Goal: Task Accomplishment & Management: Manage account settings

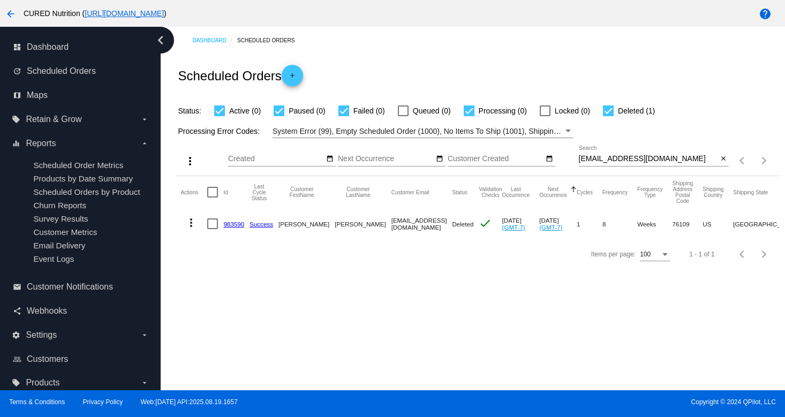
click at [644, 158] on input "[EMAIL_ADDRESS][DOMAIN_NAME]" at bounding box center [648, 159] width 139 height 9
paste input "[EMAIL_ADDRESS][DOMAIN_NAME]"
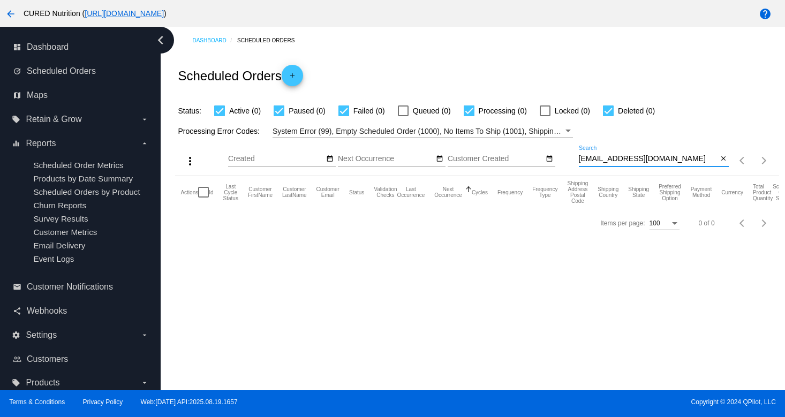
click at [618, 155] on input "[EMAIL_ADDRESS][DOMAIN_NAME]" at bounding box center [648, 159] width 139 height 9
paste input "[EMAIL_ADDRESS][DOMAIN_NAME]"
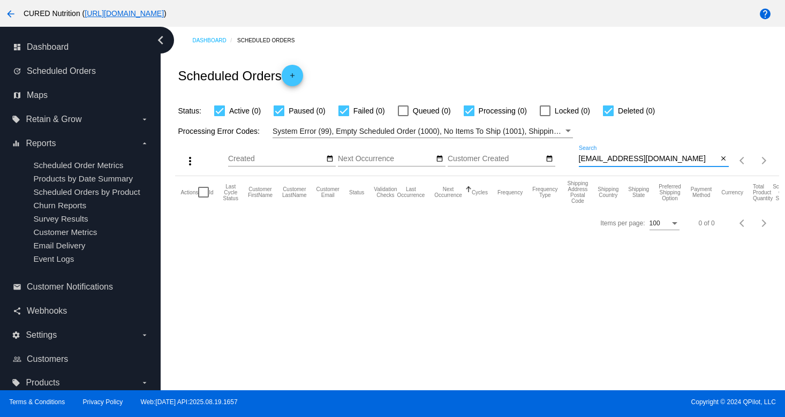
click at [614, 159] on input "[EMAIL_ADDRESS][DOMAIN_NAME]" at bounding box center [648, 159] width 139 height 9
paste input "catpubrye@mbox.r"
click at [624, 159] on input "[EMAIL_ADDRESS][DOMAIN_NAME]" at bounding box center [648, 159] width 139 height 9
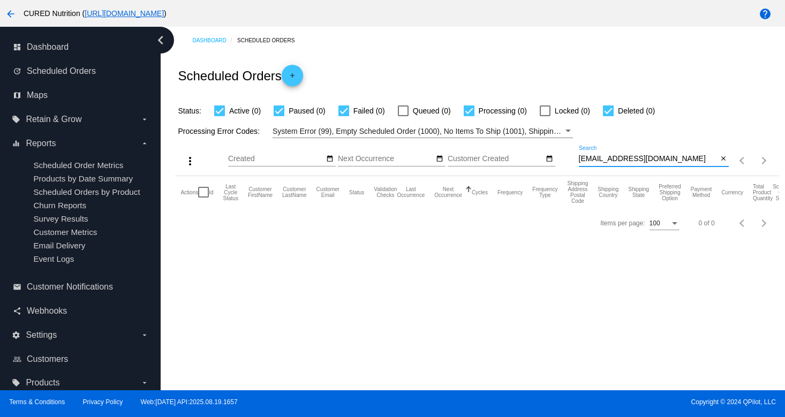
click at [624, 159] on input "[EMAIL_ADDRESS][DOMAIN_NAME]" at bounding box center [648, 159] width 139 height 9
paste input "[DOMAIN_NAME][EMAIL_ADDRESS][DOMAIN_NAME]"
click at [618, 159] on input "[DOMAIN_NAME][EMAIL_ADDRESS][DOMAIN_NAME]" at bounding box center [648, 159] width 139 height 9
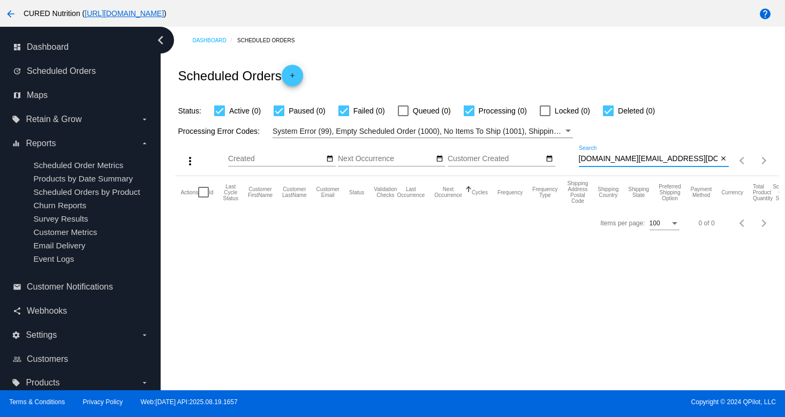
click at [618, 159] on input "[DOMAIN_NAME][EMAIL_ADDRESS][DOMAIN_NAME]" at bounding box center [648, 159] width 139 height 9
paste input "davidjacob111@ao"
click at [597, 158] on input "[EMAIL_ADDRESS][DOMAIN_NAME]" at bounding box center [648, 159] width 139 height 9
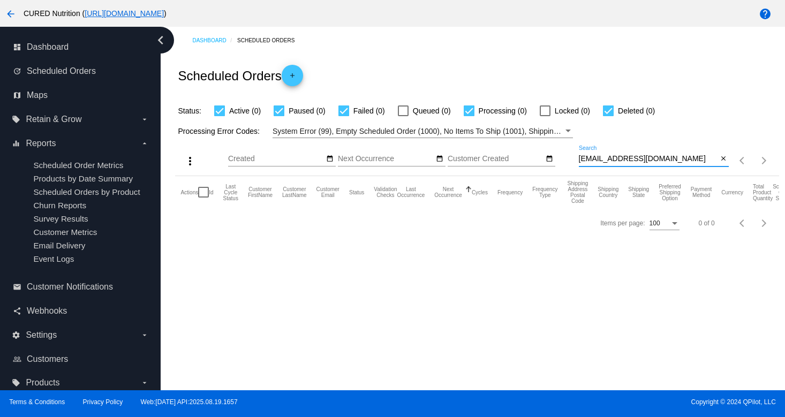
paste input "[EMAIL_ADDRESS][DOMAIN_NAME]"
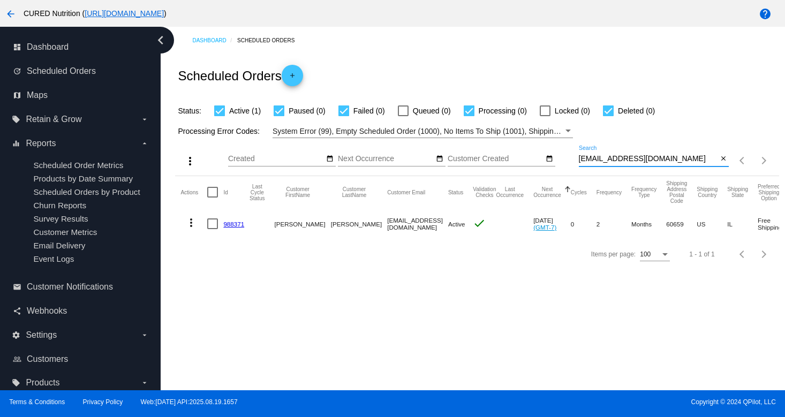
type input "[EMAIL_ADDRESS][DOMAIN_NAME]"
click at [231, 226] on link "988371" at bounding box center [233, 224] width 21 height 7
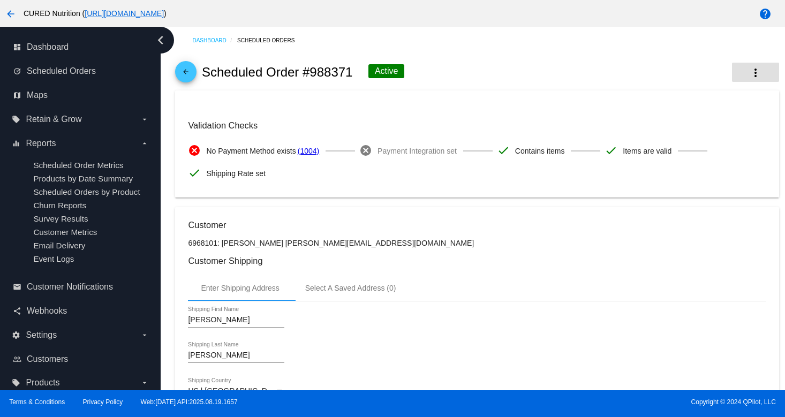
click at [751, 78] on mat-icon "more_vert" at bounding box center [755, 72] width 13 height 13
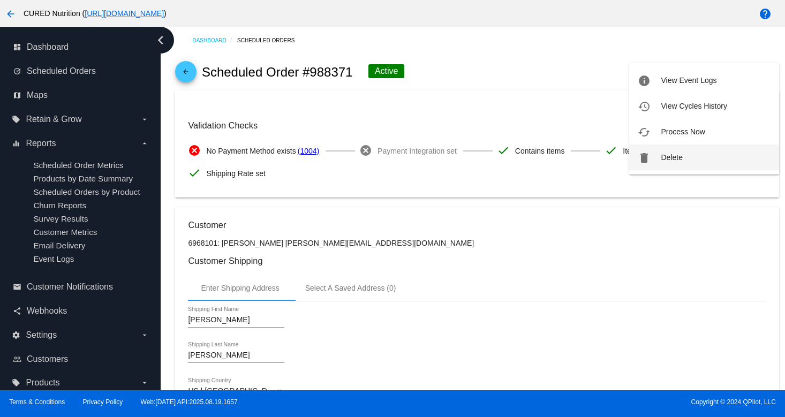
click at [690, 155] on button "delete Delete" at bounding box center [704, 158] width 150 height 26
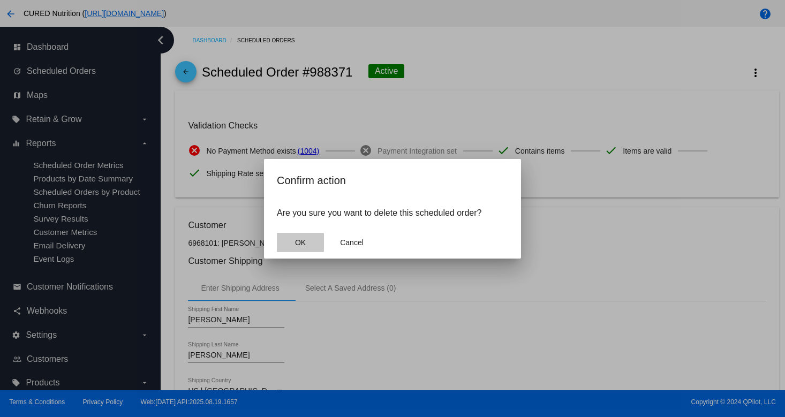
click at [297, 237] on button "OK" at bounding box center [300, 242] width 47 height 19
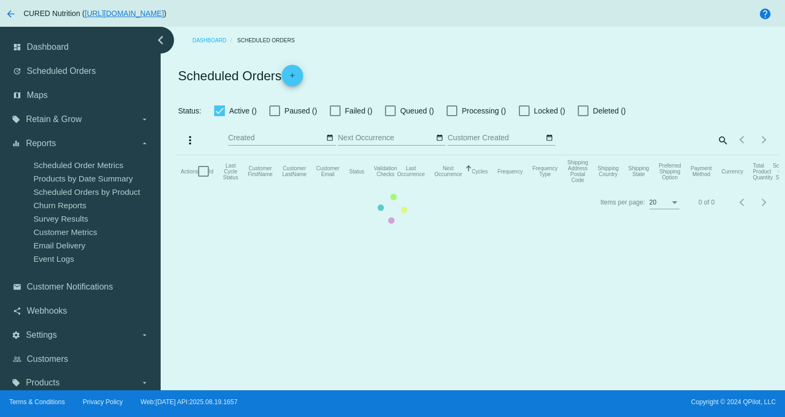
checkbox input "true"
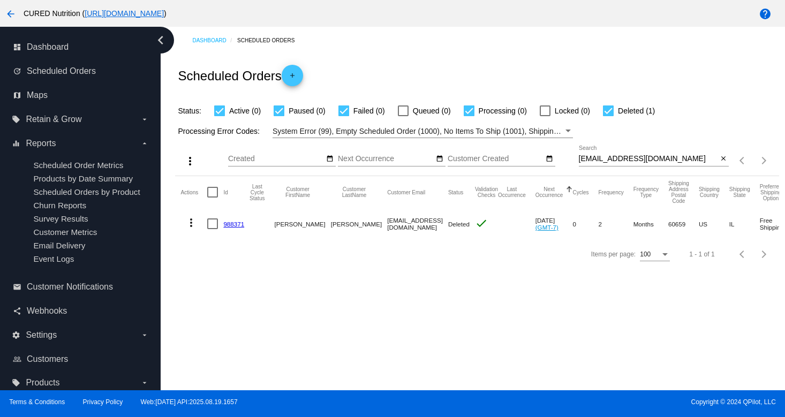
click at [631, 157] on input "[EMAIL_ADDRESS][DOMAIN_NAME]" at bounding box center [648, 159] width 139 height 9
paste input "[EMAIL_ADDRESS][DOMAIN_NAME]"
type input "[EMAIL_ADDRESS][DOMAIN_NAME]"
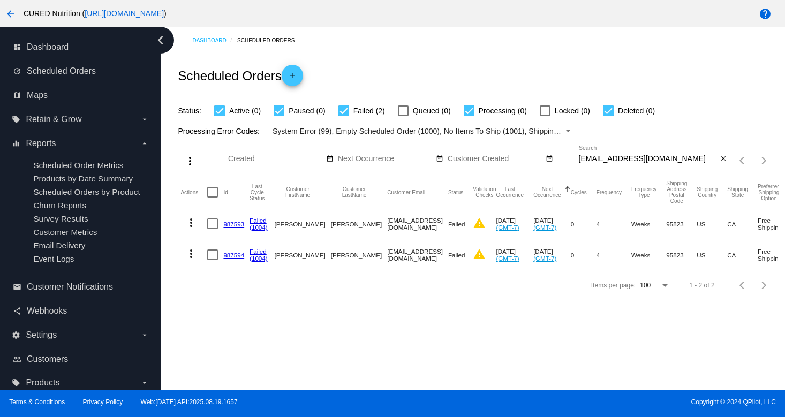
click at [235, 226] on link "987593" at bounding box center [233, 224] width 21 height 7
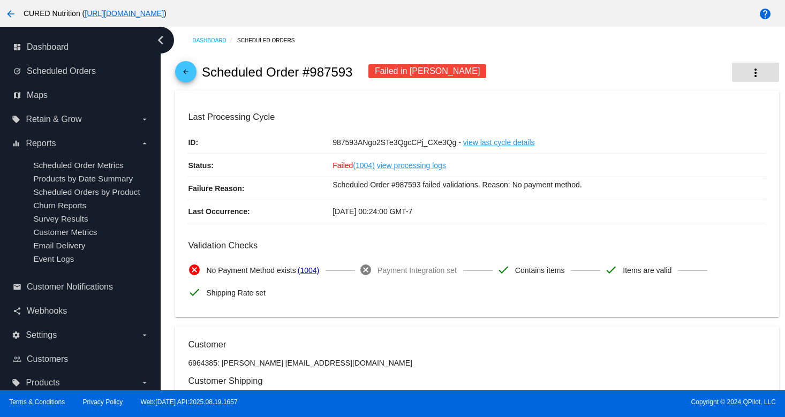
click at [754, 70] on mat-icon "more_vert" at bounding box center [755, 72] width 13 height 13
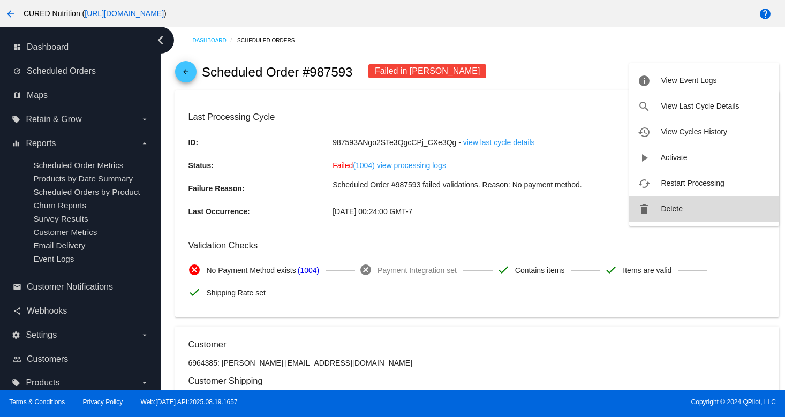
click at [669, 206] on span "Delete" at bounding box center [671, 209] width 21 height 9
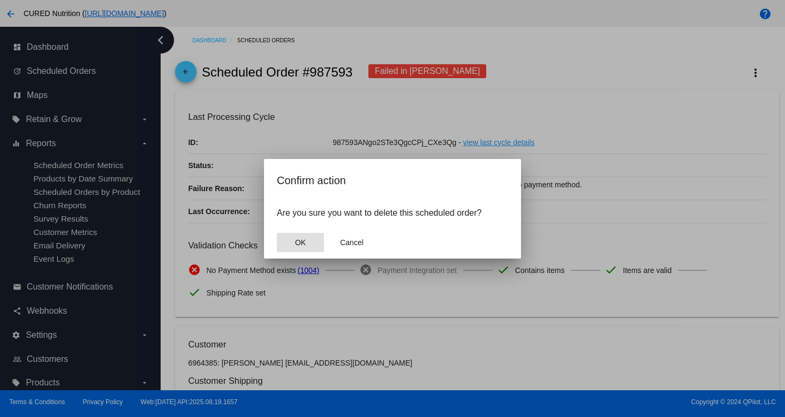
click at [295, 243] on span "OK" at bounding box center [300, 242] width 11 height 9
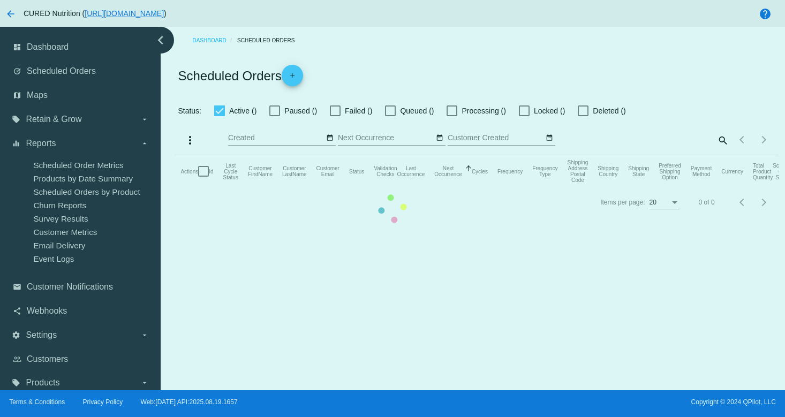
checkbox input "true"
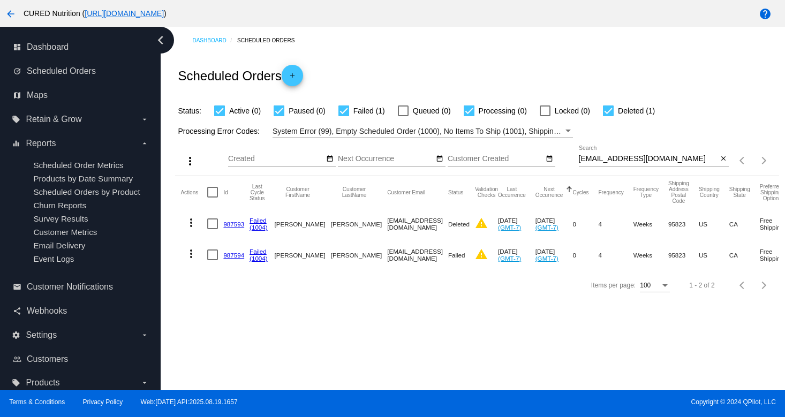
click at [229, 254] on link "987594" at bounding box center [233, 255] width 21 height 7
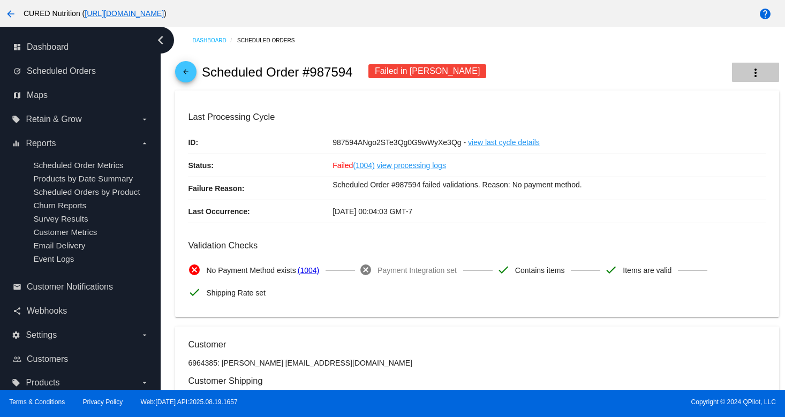
click at [756, 74] on mat-icon "more_vert" at bounding box center [755, 72] width 13 height 13
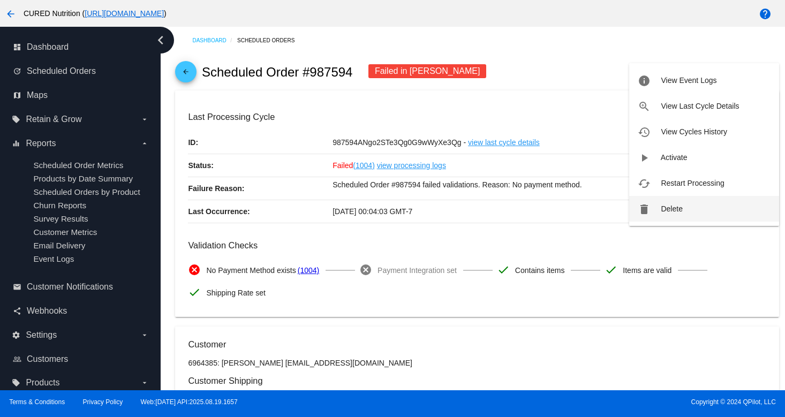
click at [666, 210] on span "Delete" at bounding box center [671, 209] width 21 height 9
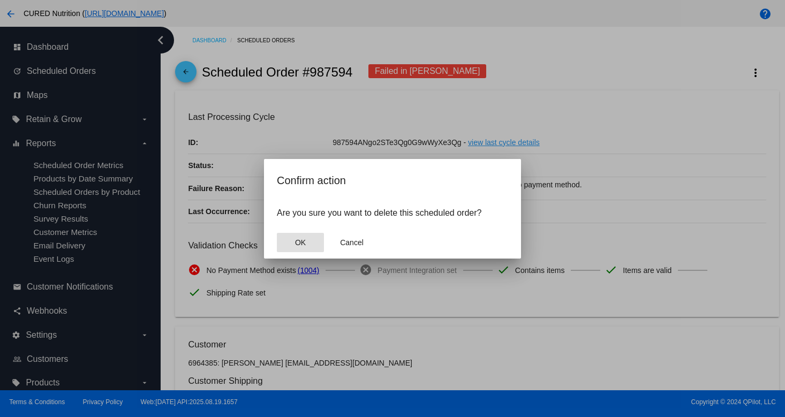
click at [308, 236] on button "OK" at bounding box center [300, 242] width 47 height 19
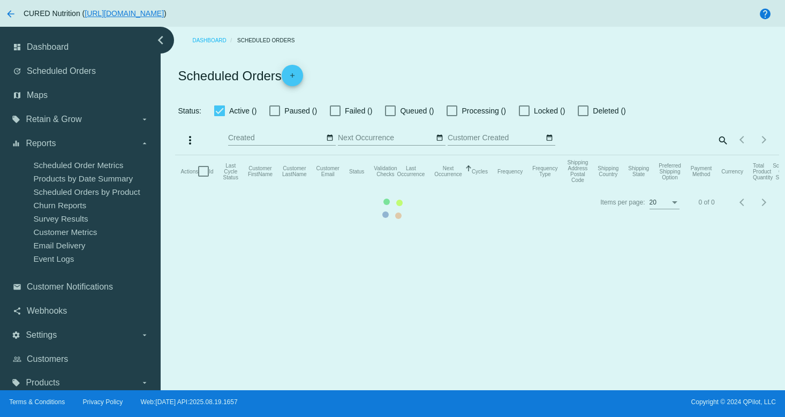
checkbox input "true"
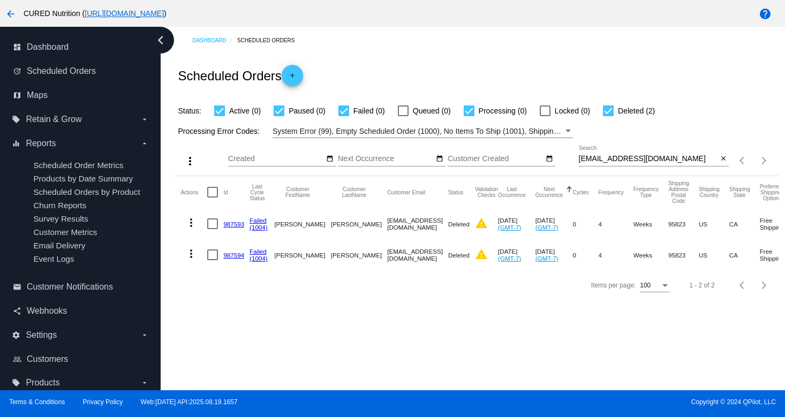
click at [648, 152] on div "[EMAIL_ADDRESS][DOMAIN_NAME] Search" at bounding box center [648, 156] width 139 height 21
click at [646, 158] on input "[EMAIL_ADDRESS][DOMAIN_NAME]" at bounding box center [648, 159] width 139 height 9
click at [648, 151] on div "[EMAIL_ADDRESS][DOMAIN_NAME] Search" at bounding box center [648, 156] width 139 height 21
paste input "[EMAIL_ADDRESS][DOMAIN_NAME]"
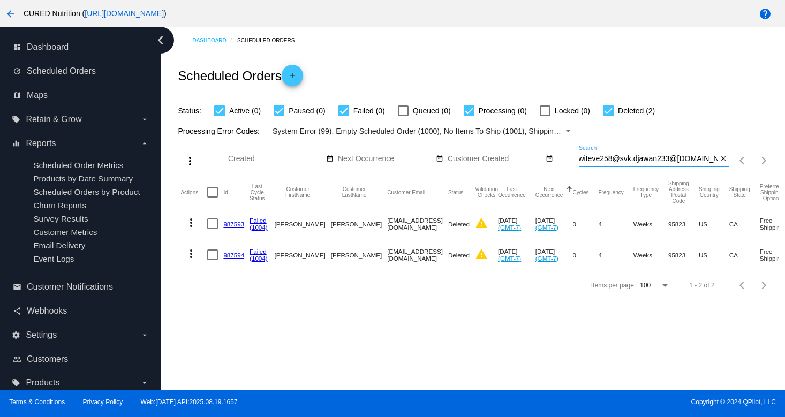
paste input
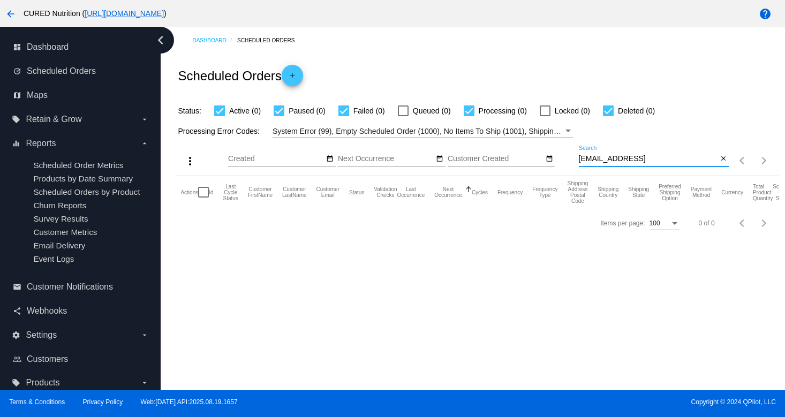
click at [600, 162] on input "[EMAIL_ADDRESS]" at bounding box center [648, 159] width 139 height 9
paste input ".com"
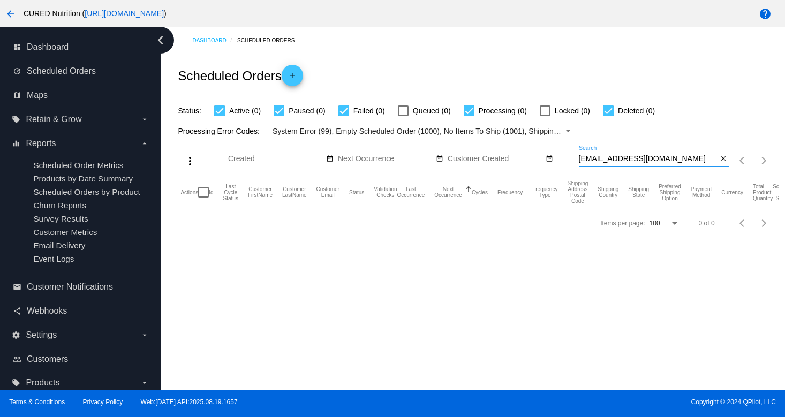
click at [607, 155] on input "[EMAIL_ADDRESS][DOMAIN_NAME]" at bounding box center [648, 159] width 139 height 9
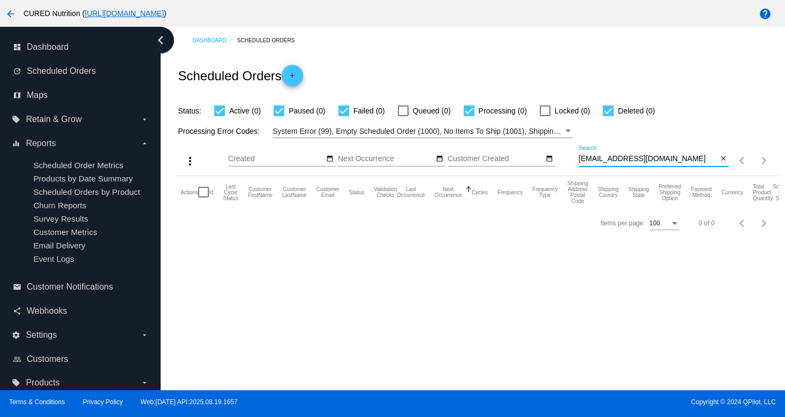
paste input "[EMAIL_ADDRESS][PERSON_NAME][DOMAIN_NAME]"
click at [622, 161] on input "[EMAIL_ADDRESS][PERSON_NAME][DOMAIN_NAME]" at bounding box center [648, 159] width 139 height 9
paste input "[EMAIL_ADDRESS][DOMAIN_NAME]"
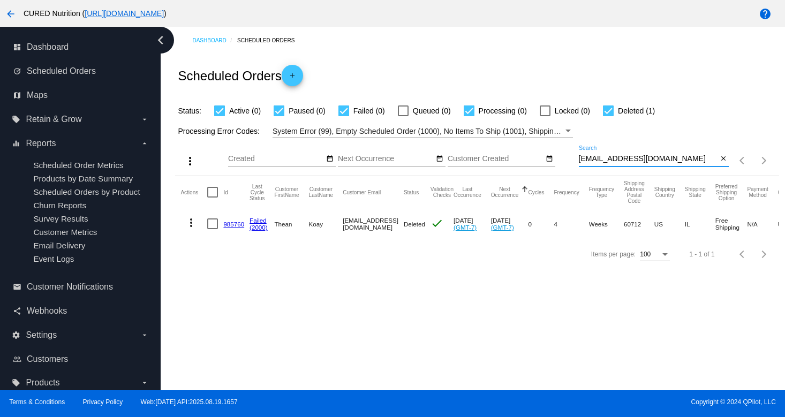
type input "[EMAIL_ADDRESS][DOMAIN_NAME]"
click at [235, 223] on link "985760" at bounding box center [233, 224] width 21 height 7
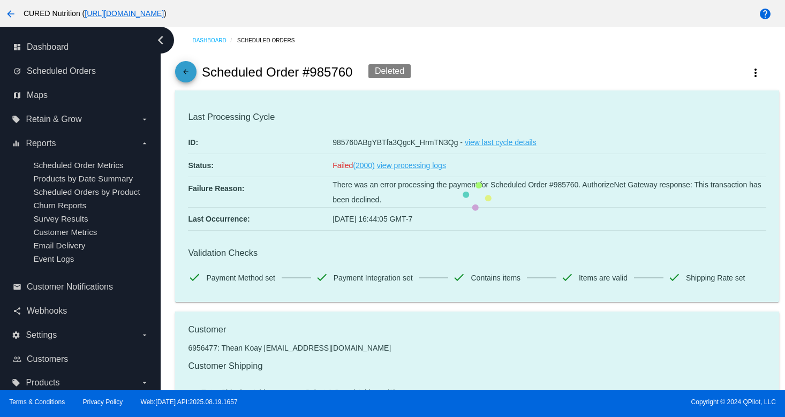
click at [187, 74] on mat-icon "arrow_back" at bounding box center [185, 74] width 13 height 13
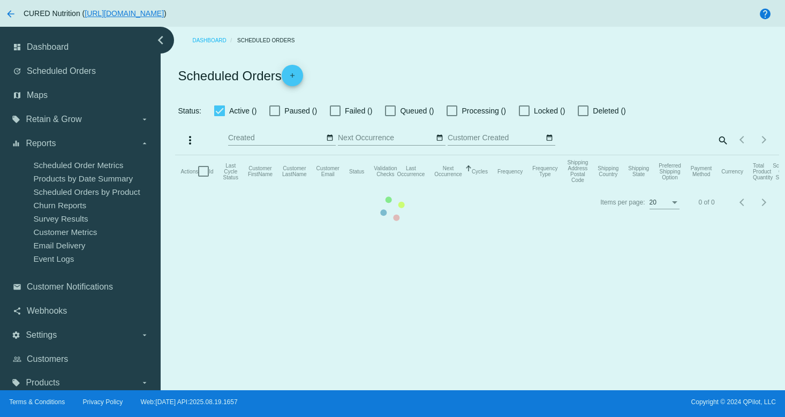
checkbox input "true"
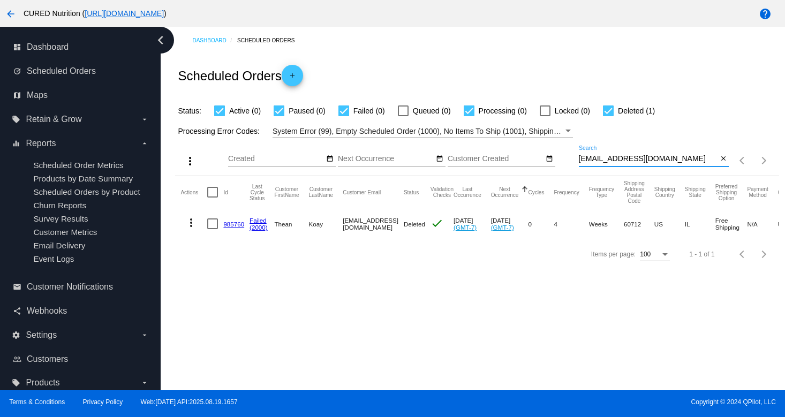
click at [609, 163] on input "[EMAIL_ADDRESS][DOMAIN_NAME]" at bounding box center [648, 159] width 139 height 9
paste input "[EMAIL_ADDRESS][DOMAIN_NAME]"
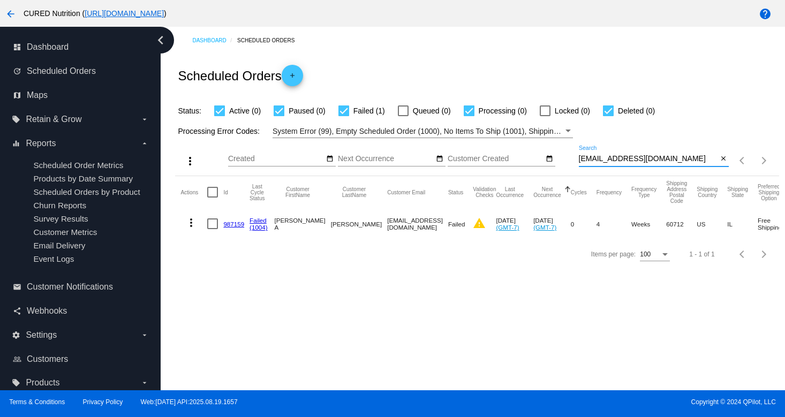
type input "[EMAIL_ADDRESS][DOMAIN_NAME]"
click at [231, 225] on link "987159" at bounding box center [233, 224] width 21 height 7
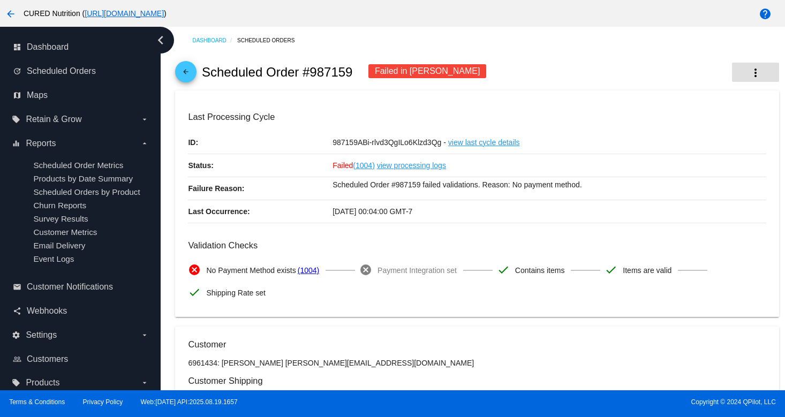
click at [761, 74] on mat-icon "more_vert" at bounding box center [755, 72] width 13 height 13
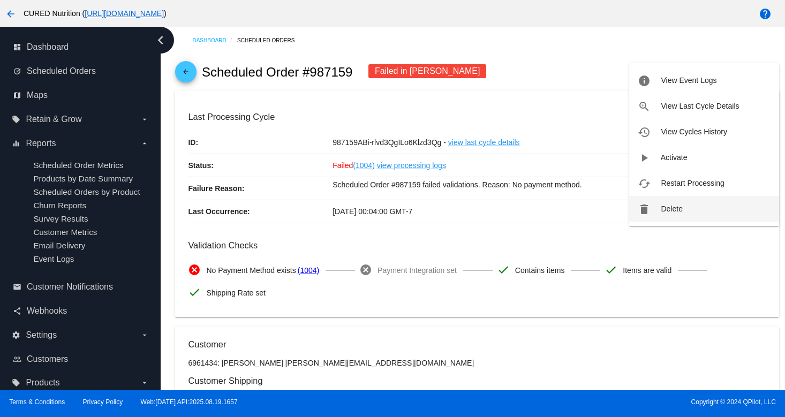
click at [674, 205] on span "Delete" at bounding box center [671, 209] width 21 height 9
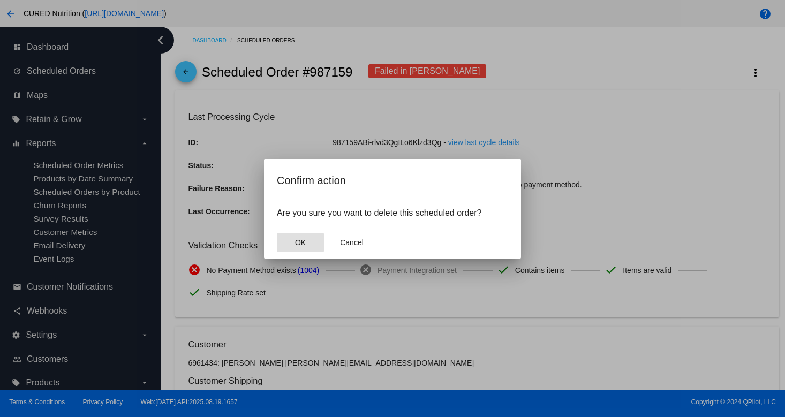
click at [308, 244] on button "OK" at bounding box center [300, 242] width 47 height 19
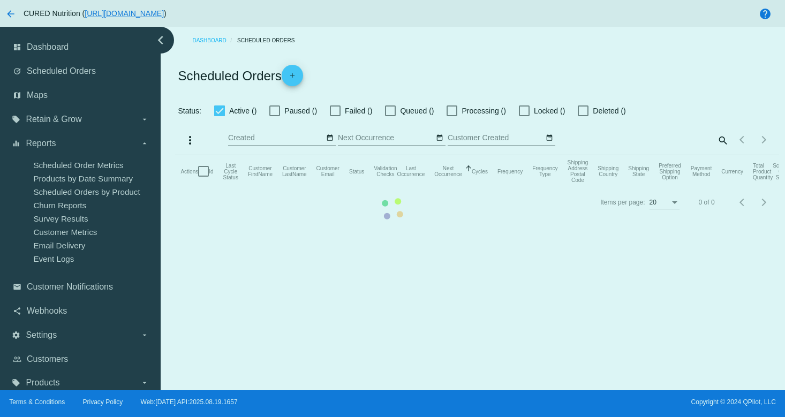
checkbox input "true"
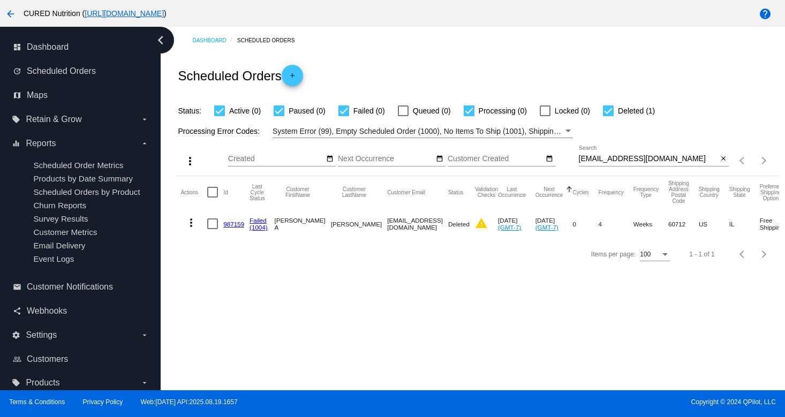
click at [654, 160] on input "[EMAIL_ADDRESS][DOMAIN_NAME]" at bounding box center [648, 159] width 139 height 9
paste input "[EMAIL_ADDRESS][DOMAIN_NAME]"
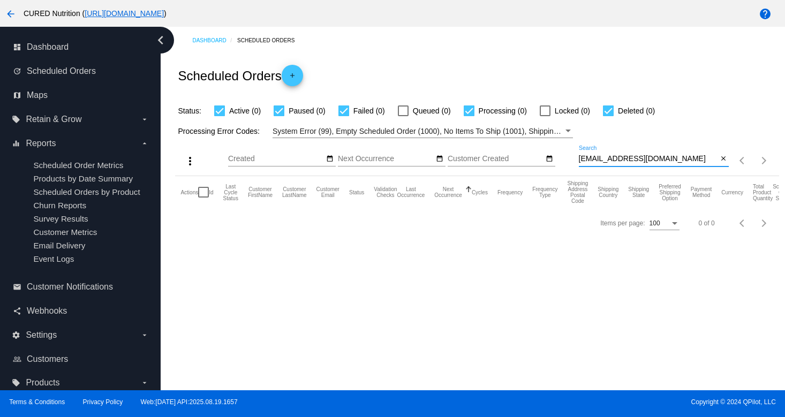
click at [613, 162] on input "[EMAIL_ADDRESS][DOMAIN_NAME]" at bounding box center [648, 159] width 139 height 9
paste input "haseebrana51156"
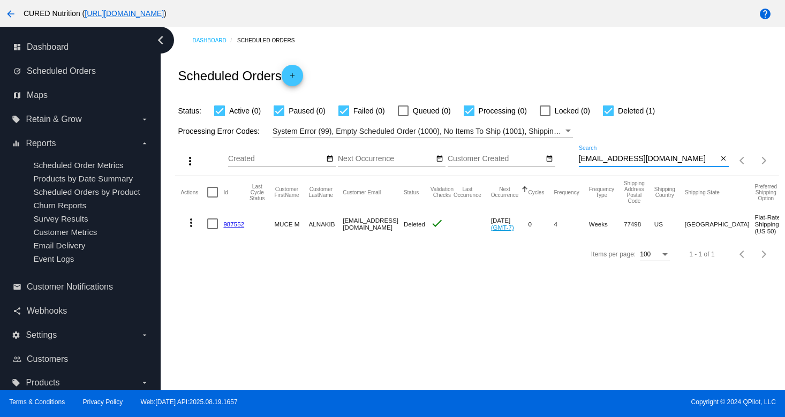
click at [609, 157] on input "[EMAIL_ADDRESS][DOMAIN_NAME]" at bounding box center [648, 159] width 139 height 9
paste input "Sabirjohn59"
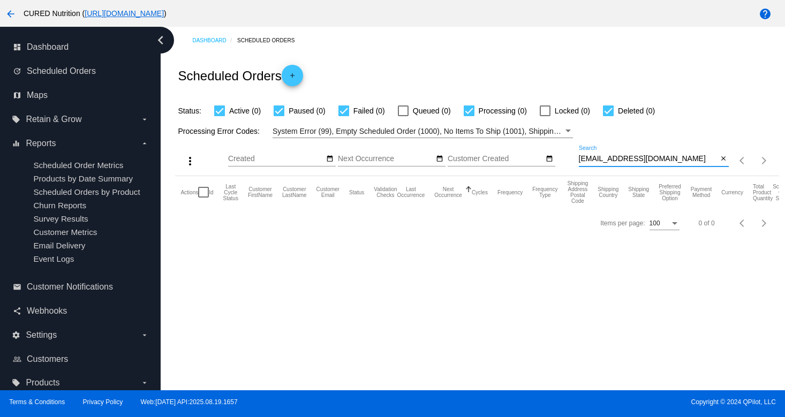
click at [606, 162] on input "[EMAIL_ADDRESS][DOMAIN_NAME]" at bounding box center [648, 159] width 139 height 9
paste input "wrcdlccurtis@hot"
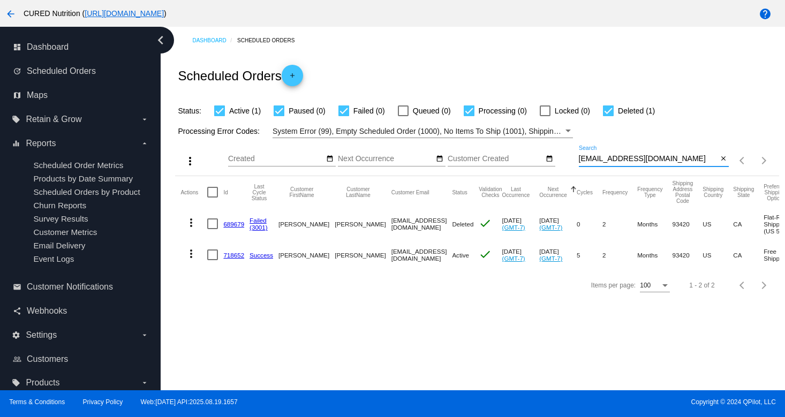
type input "[EMAIL_ADDRESS][DOMAIN_NAME]"
click at [230, 254] on link "718652" at bounding box center [233, 255] width 21 height 7
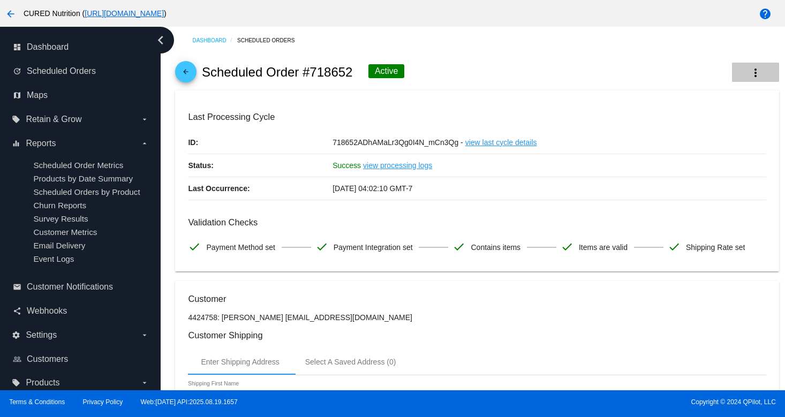
click at [756, 72] on mat-icon "more_vert" at bounding box center [755, 72] width 13 height 13
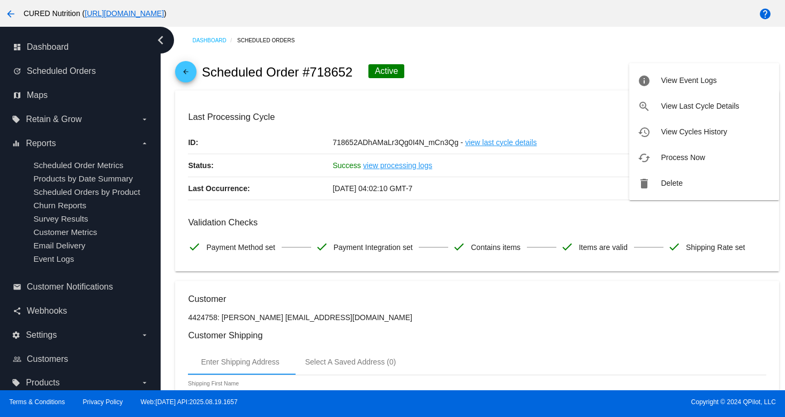
click at [504, 64] on div at bounding box center [392, 208] width 785 height 417
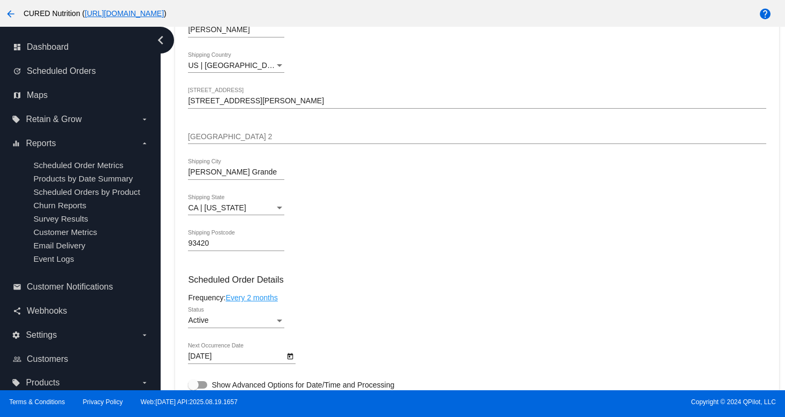
scroll to position [534, 0]
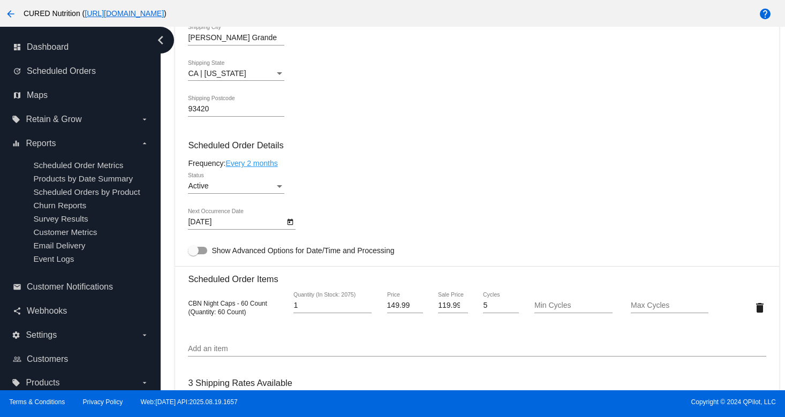
click at [262, 202] on div "Active Status" at bounding box center [236, 188] width 96 height 31
click at [262, 191] on div "Active" at bounding box center [231, 186] width 87 height 9
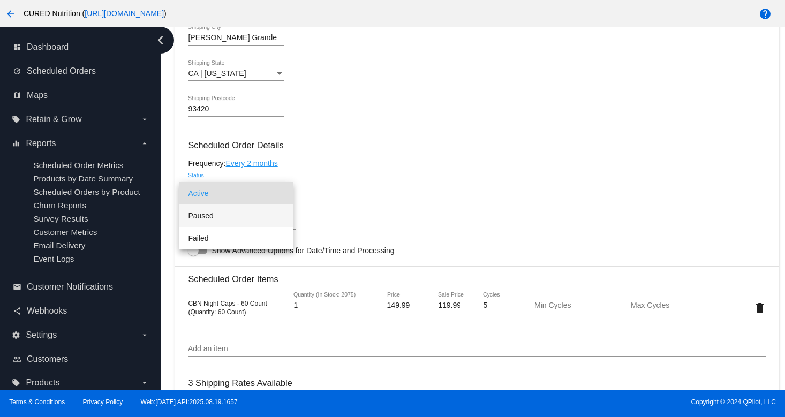
click at [248, 217] on span "Paused" at bounding box center [236, 216] width 96 height 22
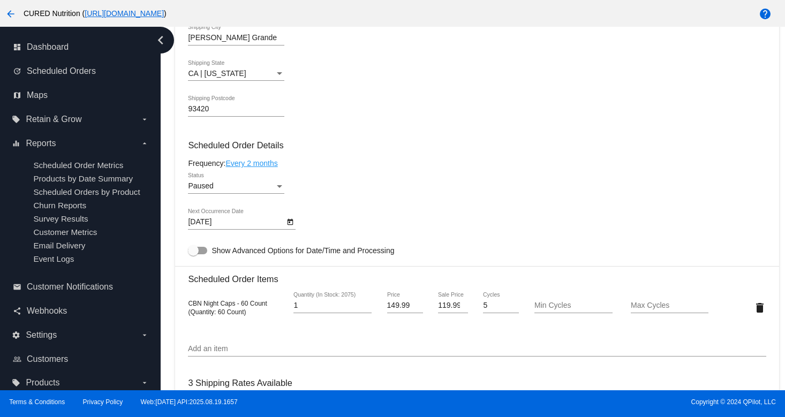
click at [372, 191] on div "Paused Status" at bounding box center [477, 188] width 578 height 31
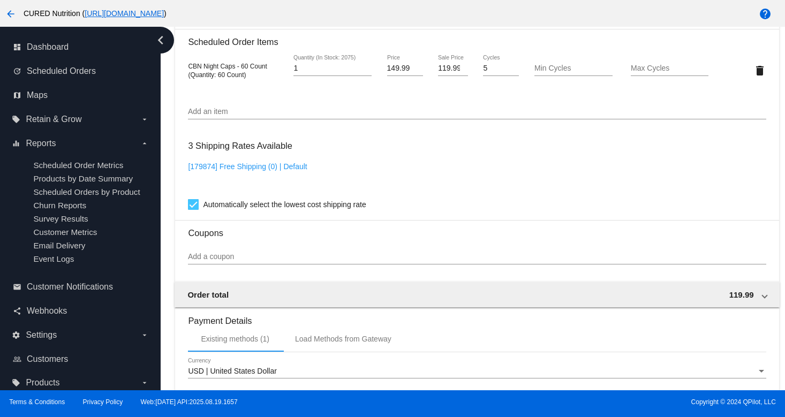
scroll to position [971, 0]
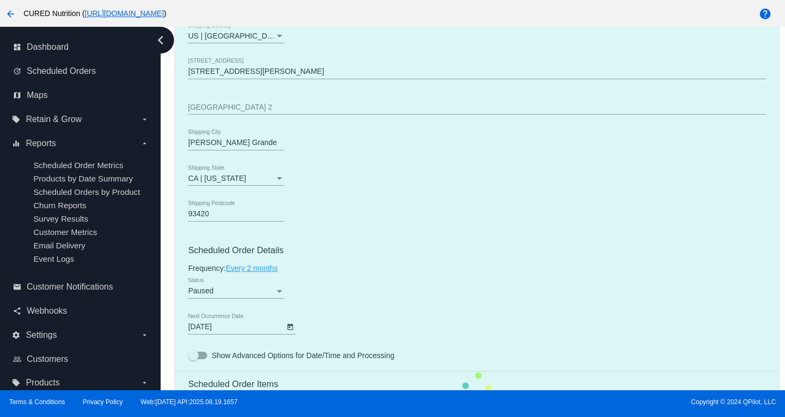
scroll to position [0, 0]
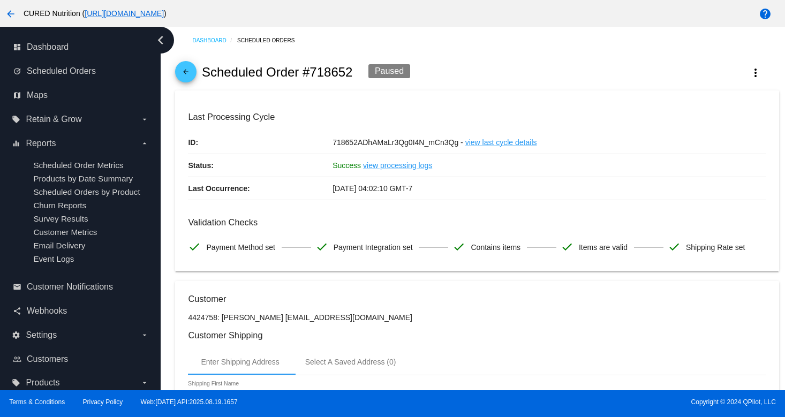
click at [189, 70] on mat-icon "arrow_back" at bounding box center [185, 74] width 13 height 13
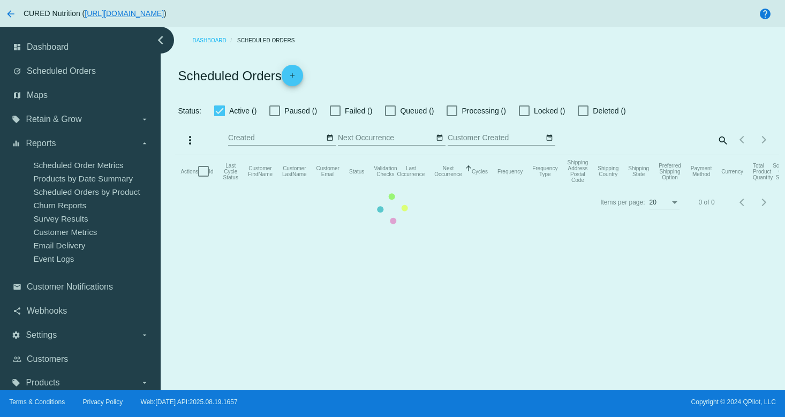
checkbox input "true"
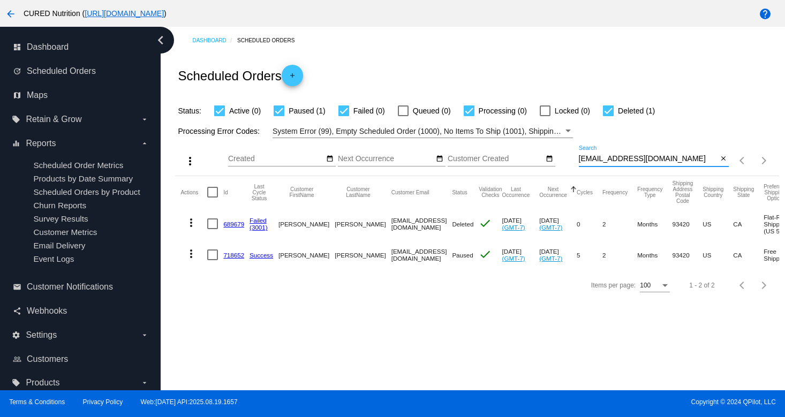
click at [618, 163] on input "[EMAIL_ADDRESS][DOMAIN_NAME]" at bounding box center [648, 159] width 139 height 9
paste input "[EMAIL_ADDRESS]"
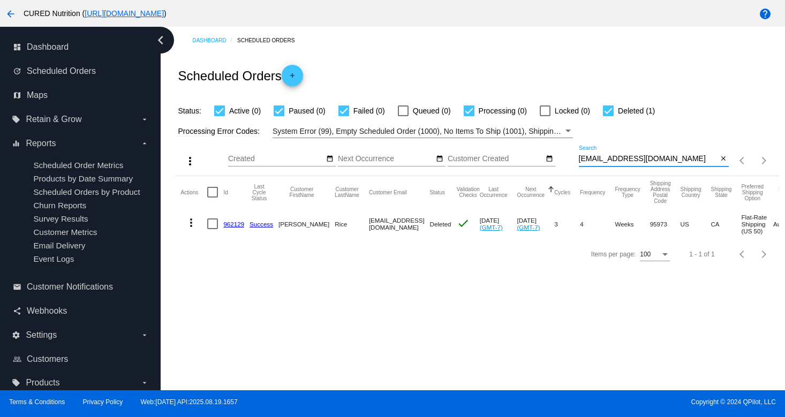
click at [615, 158] on input "[EMAIL_ADDRESS][DOMAIN_NAME]" at bounding box center [648, 159] width 139 height 9
paste input "[EMAIL_ADDRESS]"
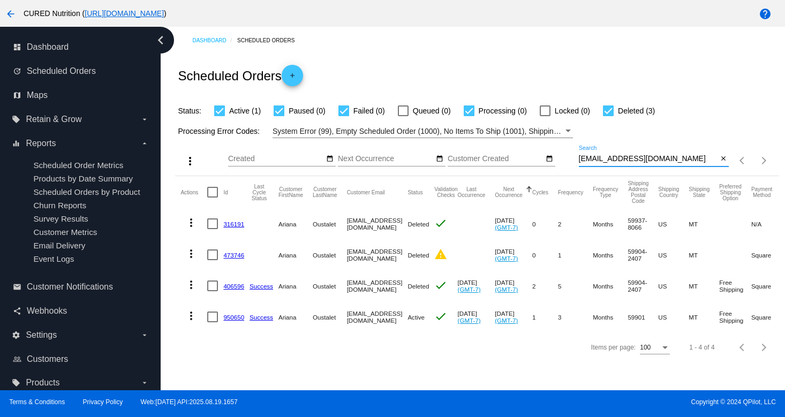
type input "[EMAIL_ADDRESS][DOMAIN_NAME]"
click at [230, 317] on link "950650" at bounding box center [233, 317] width 21 height 7
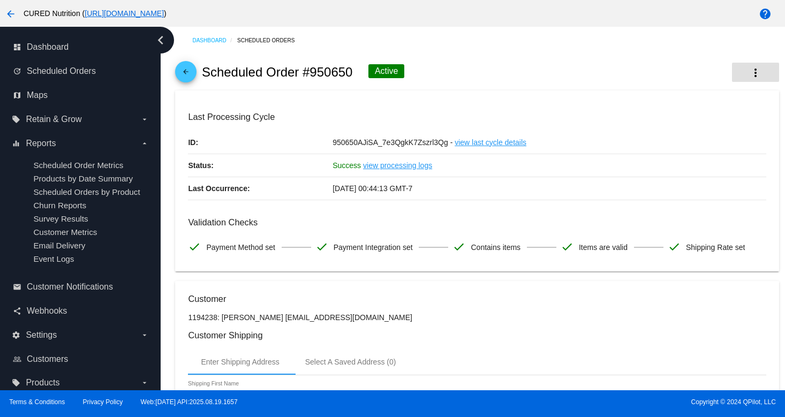
click at [760, 71] on mat-icon "more_vert" at bounding box center [755, 72] width 13 height 13
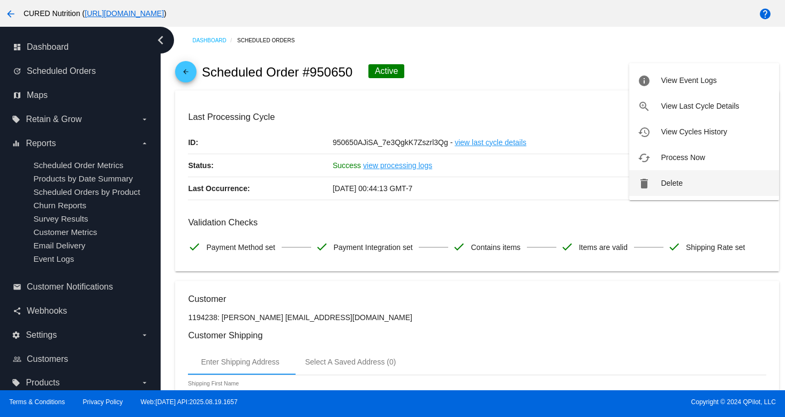
click at [679, 178] on button "delete Delete" at bounding box center [704, 183] width 150 height 26
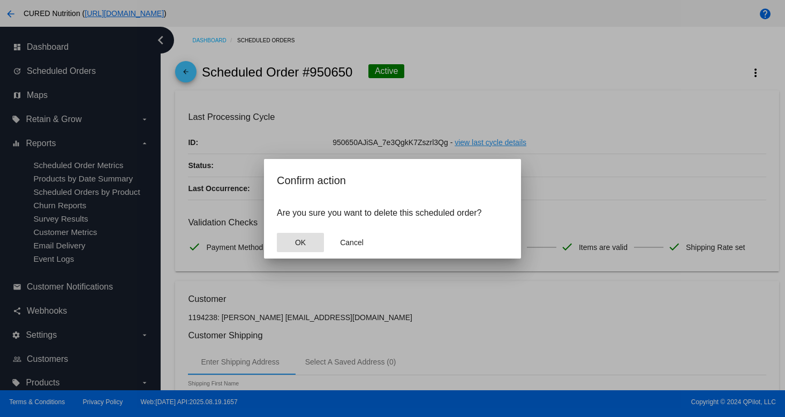
click at [306, 246] on button "OK" at bounding box center [300, 242] width 47 height 19
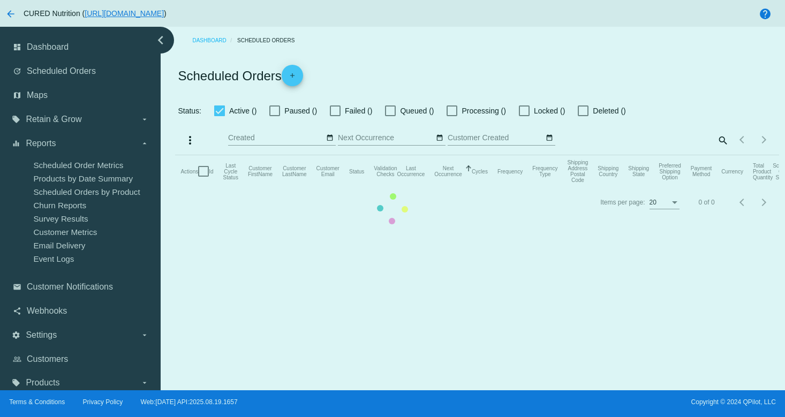
checkbox input "true"
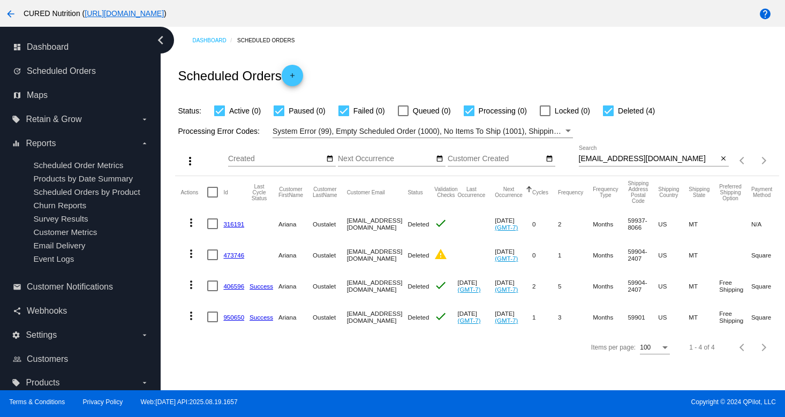
click at [604, 160] on input "[EMAIL_ADDRESS][DOMAIN_NAME]" at bounding box center [648, 159] width 139 height 9
paste input "[EMAIL_ADDRESS]"
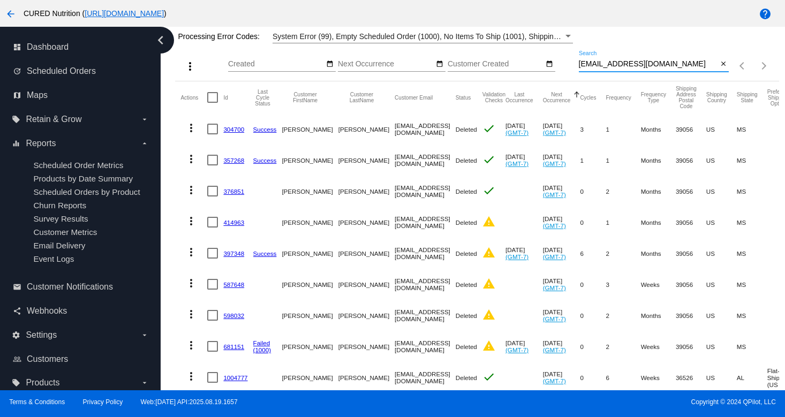
scroll to position [129, 0]
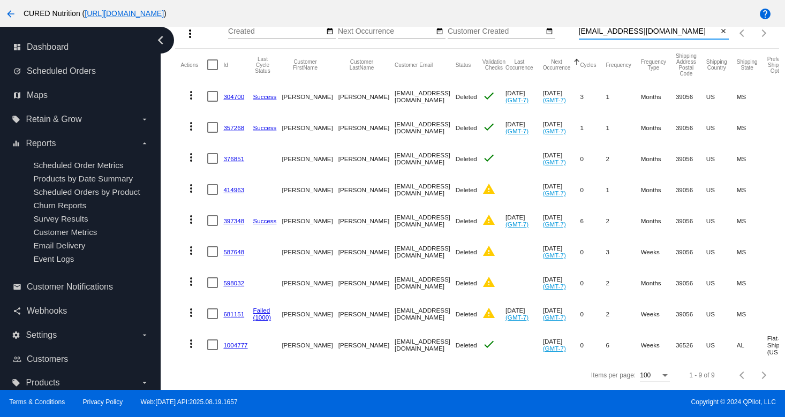
click at [596, 33] on input "[EMAIL_ADDRESS][DOMAIN_NAME]" at bounding box center [648, 31] width 139 height 9
paste input "[PERSON_NAME][EMAIL_ADDRESS][PERSON_NAME]"
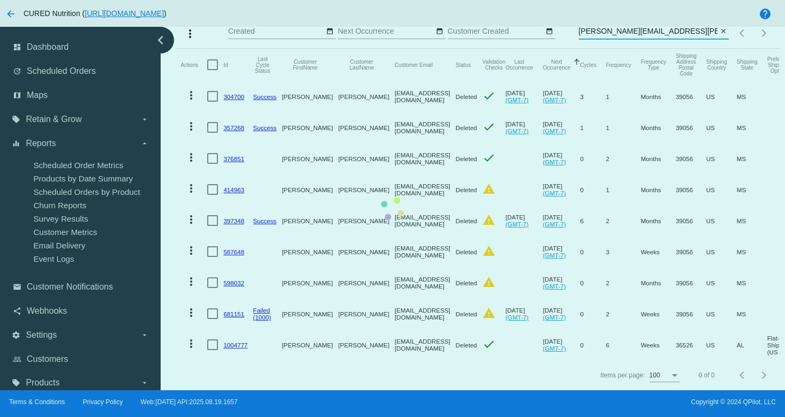
scroll to position [0, 0]
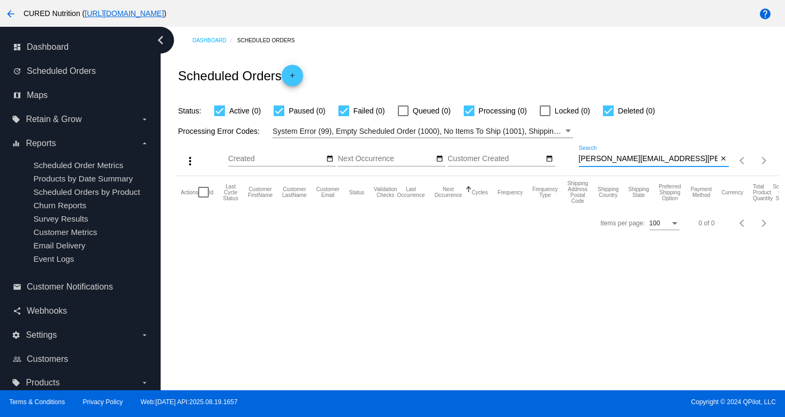
type input "[PERSON_NAME][EMAIL_ADDRESS][PERSON_NAME][DOMAIN_NAME]"
